Goal: Find specific page/section: Find specific page/section

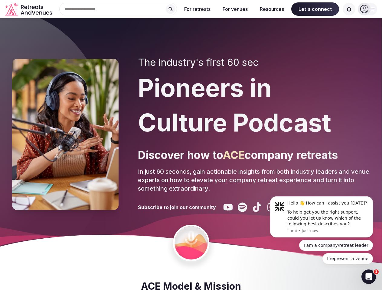
click at [191, 145] on div "The industry's first 60 sec Pioneers in Culture Podcast Discover how to ACE com…" at bounding box center [254, 134] width 232 height 155
click at [118, 9] on div "Search Popular Destinations [GEOGRAPHIC_DATA], [GEOGRAPHIC_DATA] [GEOGRAPHIC_DA…" at bounding box center [115, 9] width 122 height 13
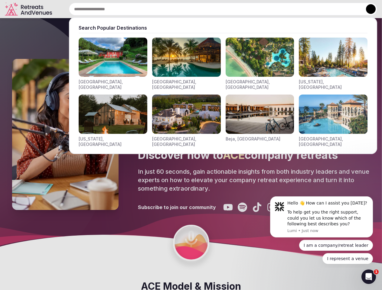
click at [170, 9] on input "text" at bounding box center [223, 9] width 308 height 13
click at [197, 9] on input "text" at bounding box center [223, 9] width 308 height 13
click at [235, 9] on input "text" at bounding box center [223, 9] width 308 height 13
click at [272, 9] on input "text" at bounding box center [223, 9] width 308 height 13
click at [315, 9] on input "text" at bounding box center [223, 9] width 308 height 13
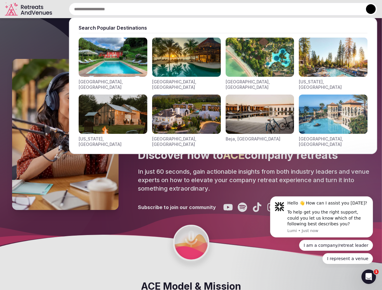
click at [349, 9] on input "text" at bounding box center [223, 9] width 308 height 13
click at [367, 9] on button at bounding box center [371, 9] width 10 height 10
click at [321, 217] on div "To help get you the right support, could you let us know which of the following…" at bounding box center [327, 218] width 81 height 18
